Goal: Information Seeking & Learning: Learn about a topic

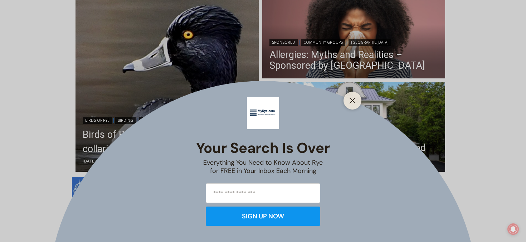
scroll to position [213, 0]
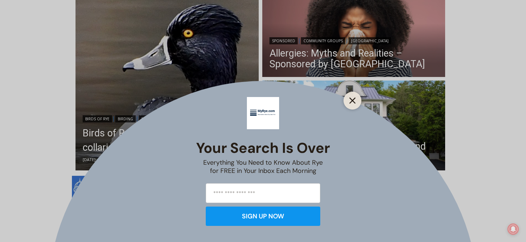
click at [354, 99] on icon "Close" at bounding box center [352, 100] width 6 height 6
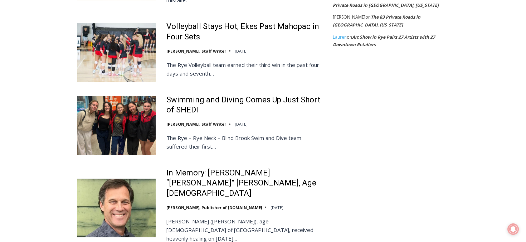
scroll to position [1508, 0]
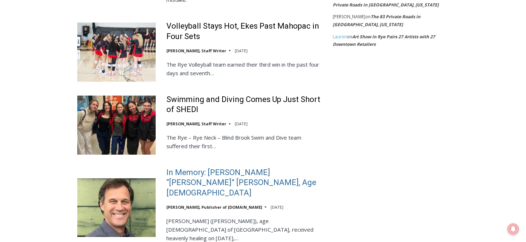
click at [174, 168] on link "In Memory: [PERSON_NAME] “[PERSON_NAME]” [PERSON_NAME], Age [DEMOGRAPHIC_DATA]" at bounding box center [244, 183] width 157 height 31
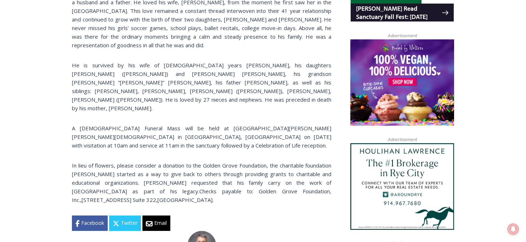
scroll to position [660, 0]
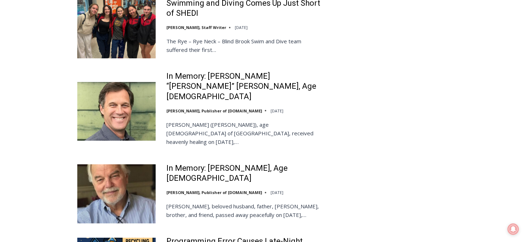
scroll to position [1605, 0]
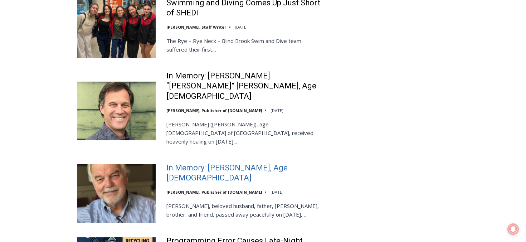
click at [190, 163] on link "In Memory: [PERSON_NAME], Age [DEMOGRAPHIC_DATA]" at bounding box center [244, 173] width 157 height 20
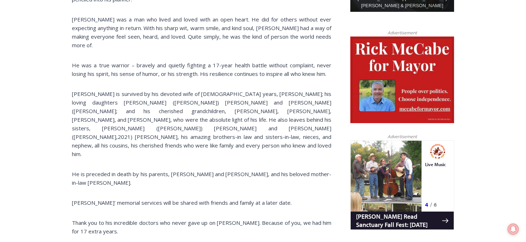
scroll to position [464, 0]
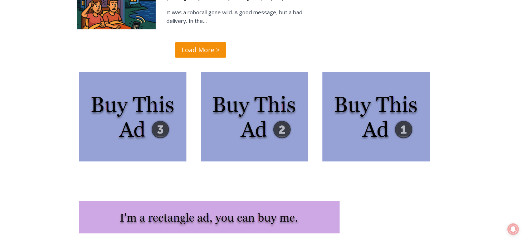
scroll to position [1807, 0]
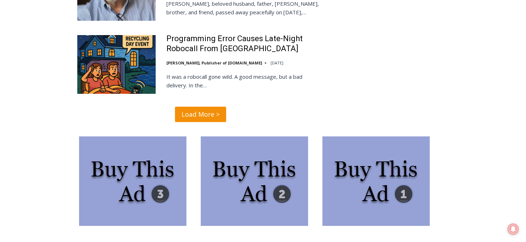
click at [198, 109] on span "Load More >" at bounding box center [200, 114] width 38 height 10
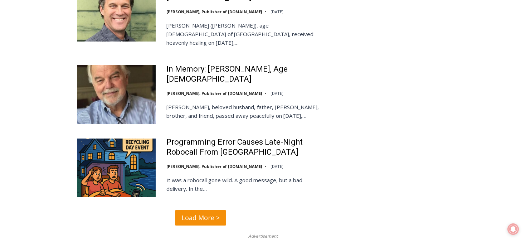
scroll to position [1686, 0]
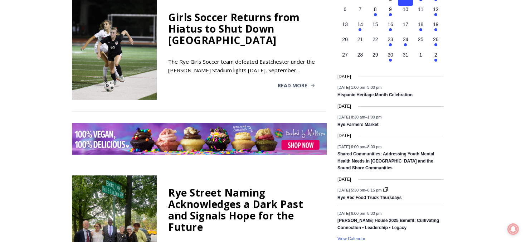
scroll to position [1051, 0]
